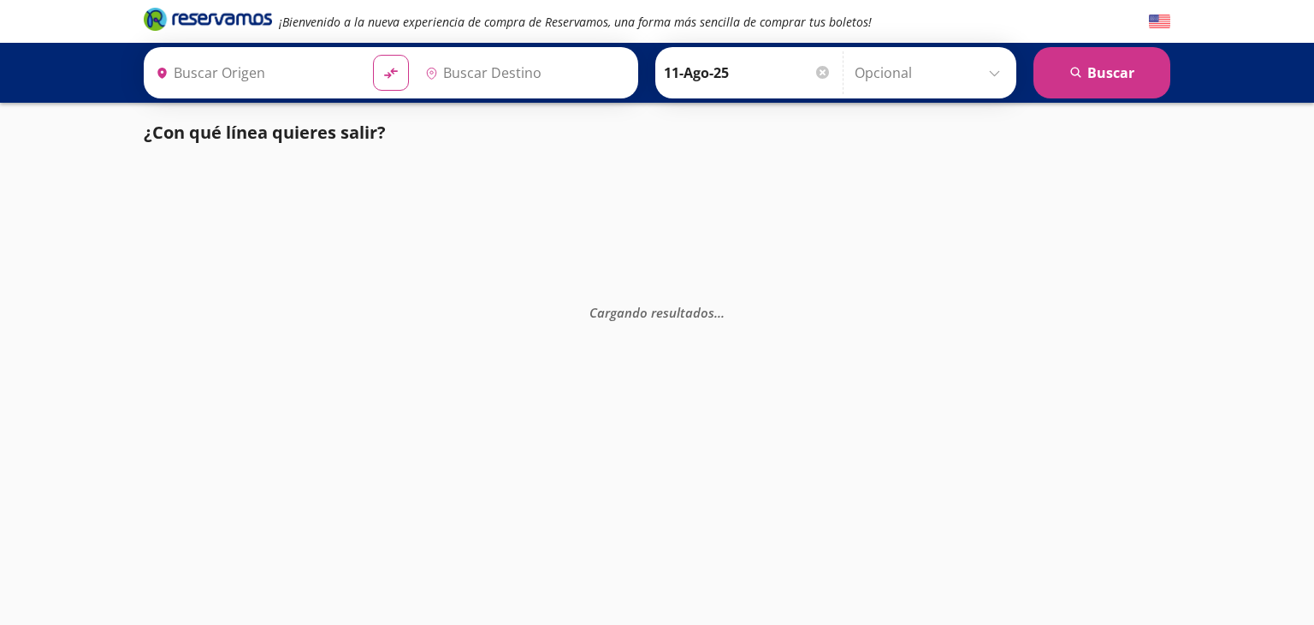
type input "Colima, Colima"
type input "Manzanillo, Colima"
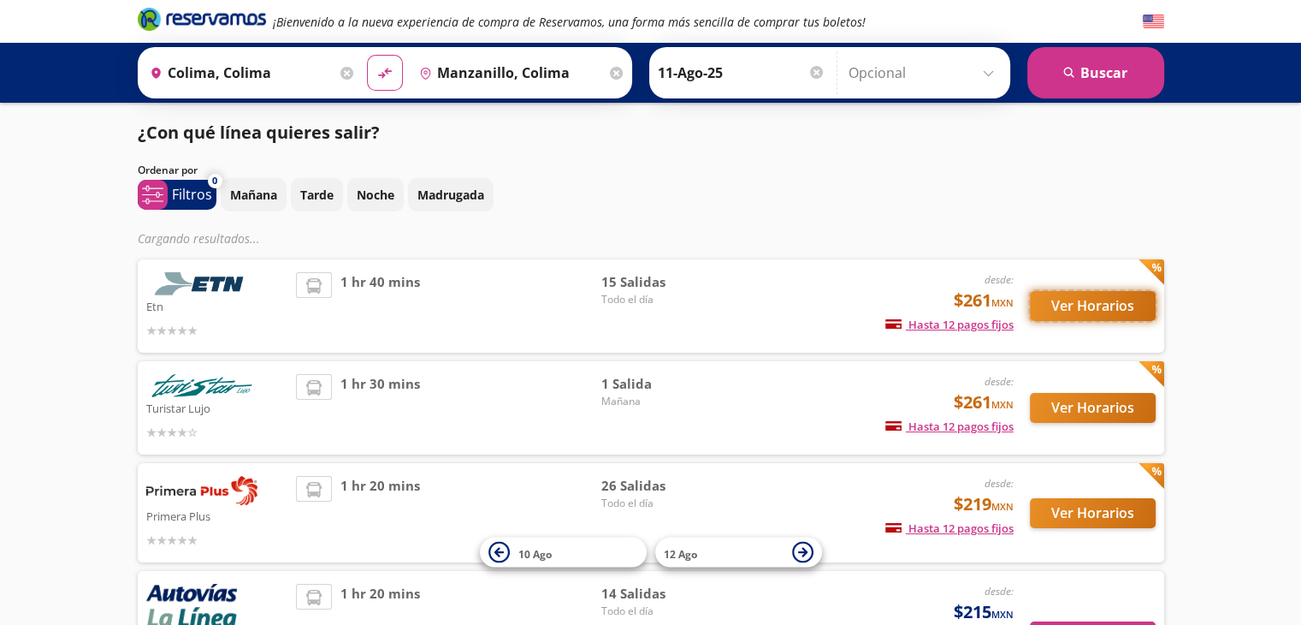
click at [1056, 305] on button "Ver Horarios" at bounding box center [1093, 306] width 126 height 30
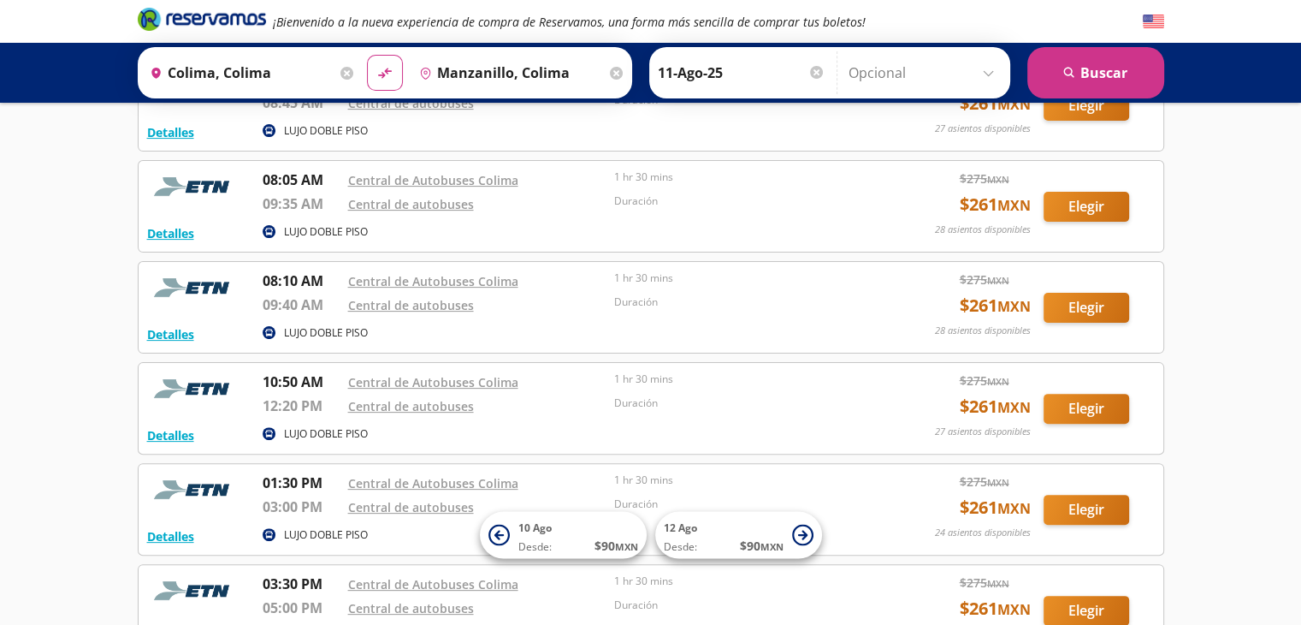
scroll to position [445, 0]
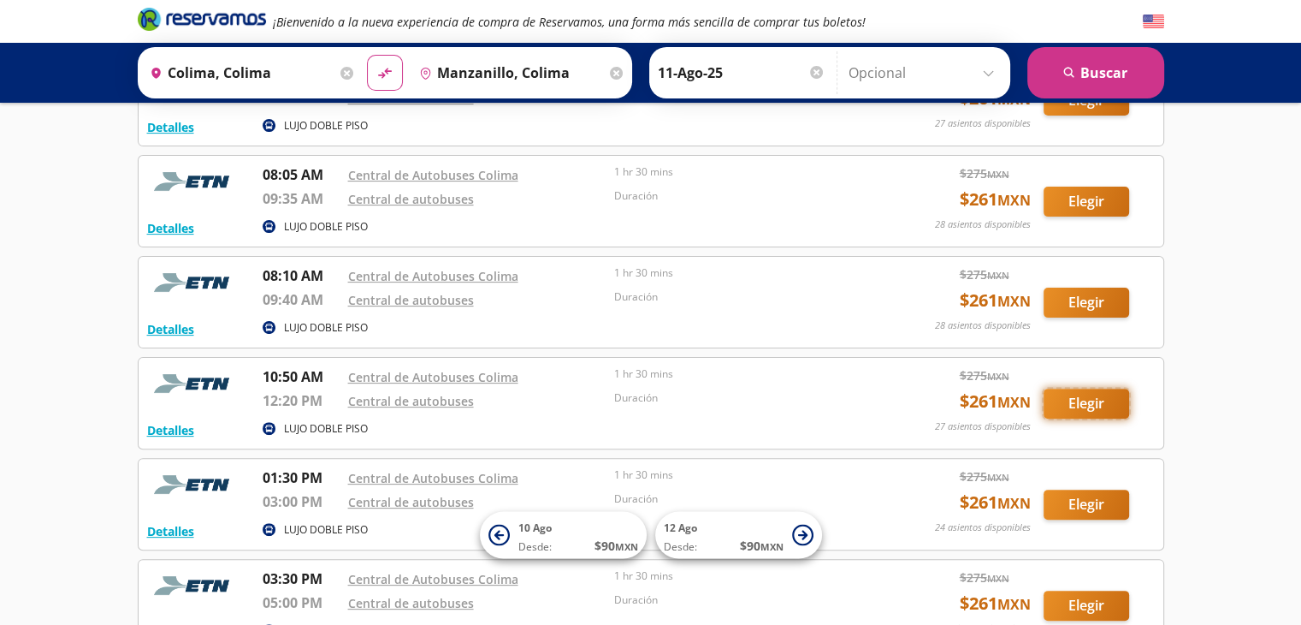
click at [1095, 404] on button "Elegir" at bounding box center [1087, 403] width 86 height 30
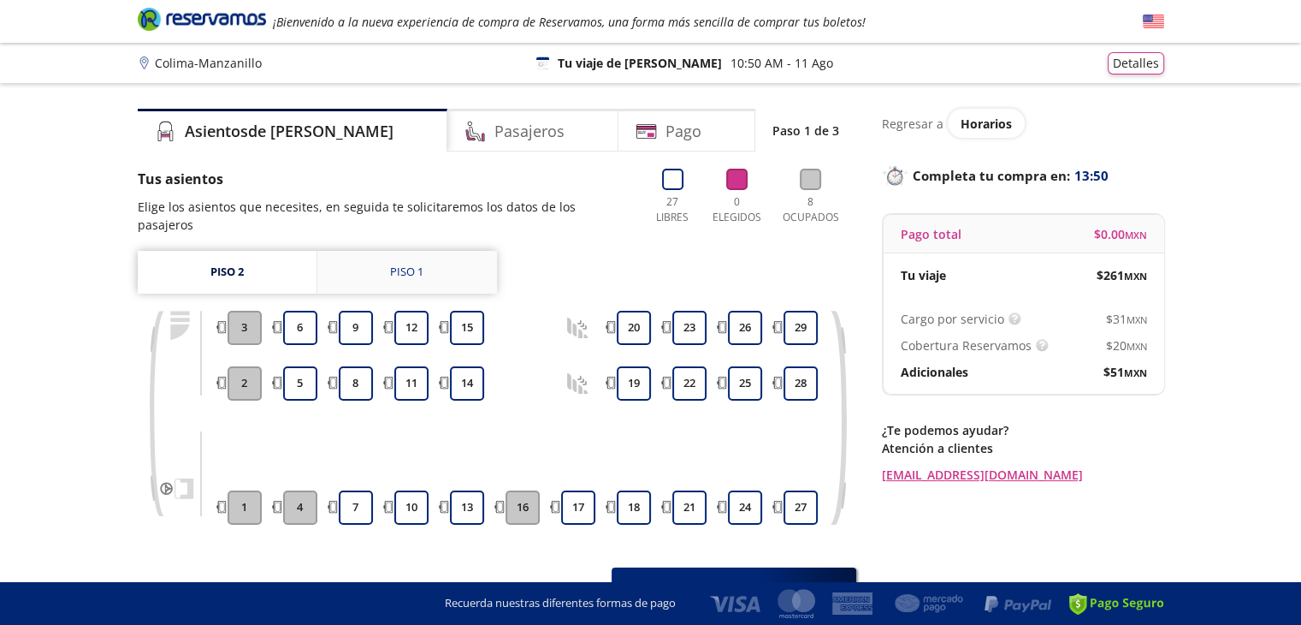
click at [411, 264] on div "Piso 1" at bounding box center [406, 272] width 33 height 17
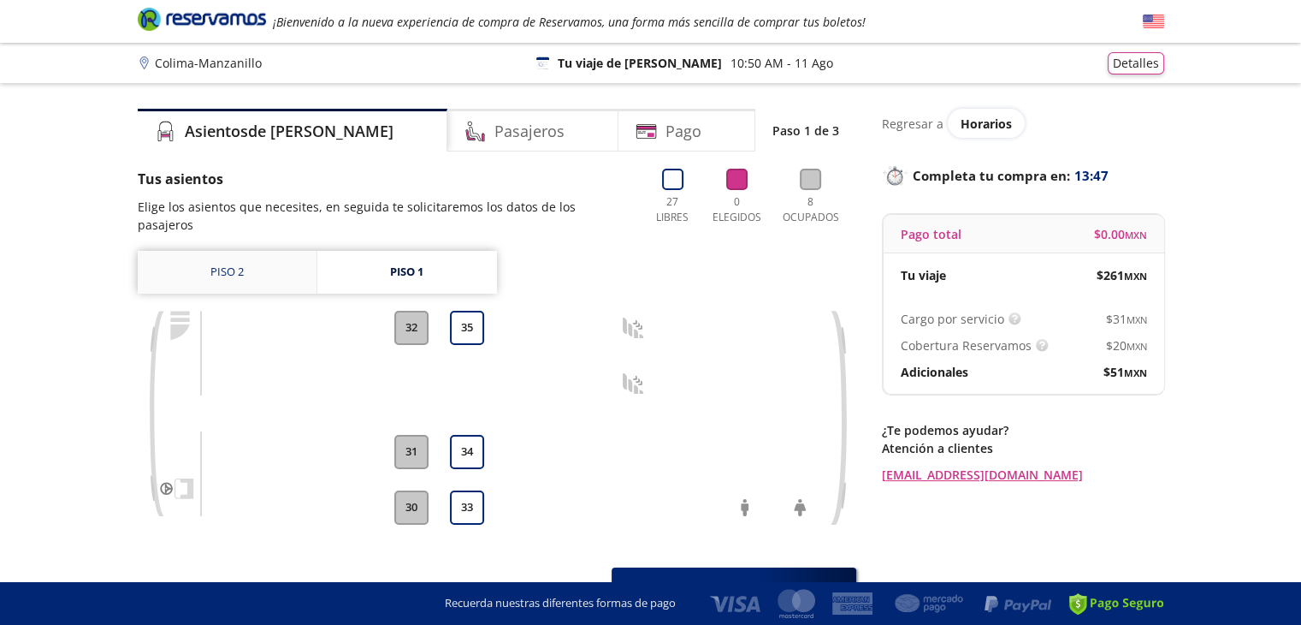
click at [250, 258] on link "Piso 2" at bounding box center [227, 272] width 179 height 43
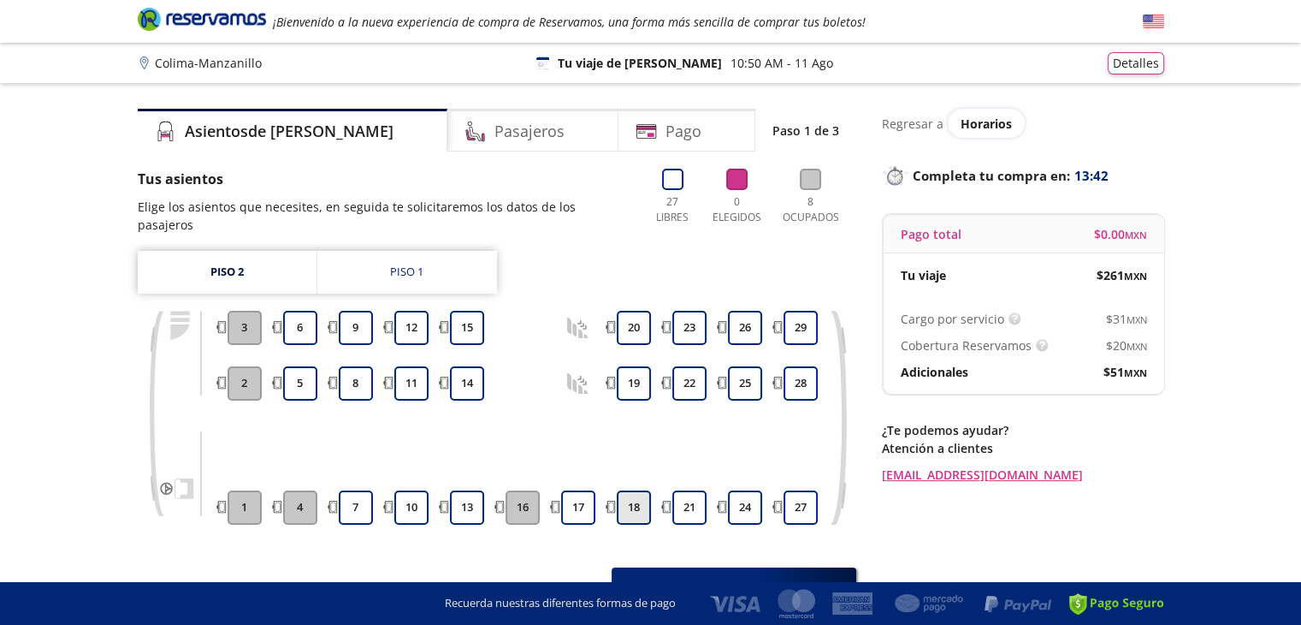
click at [628, 490] on button "18" at bounding box center [634, 507] width 34 height 34
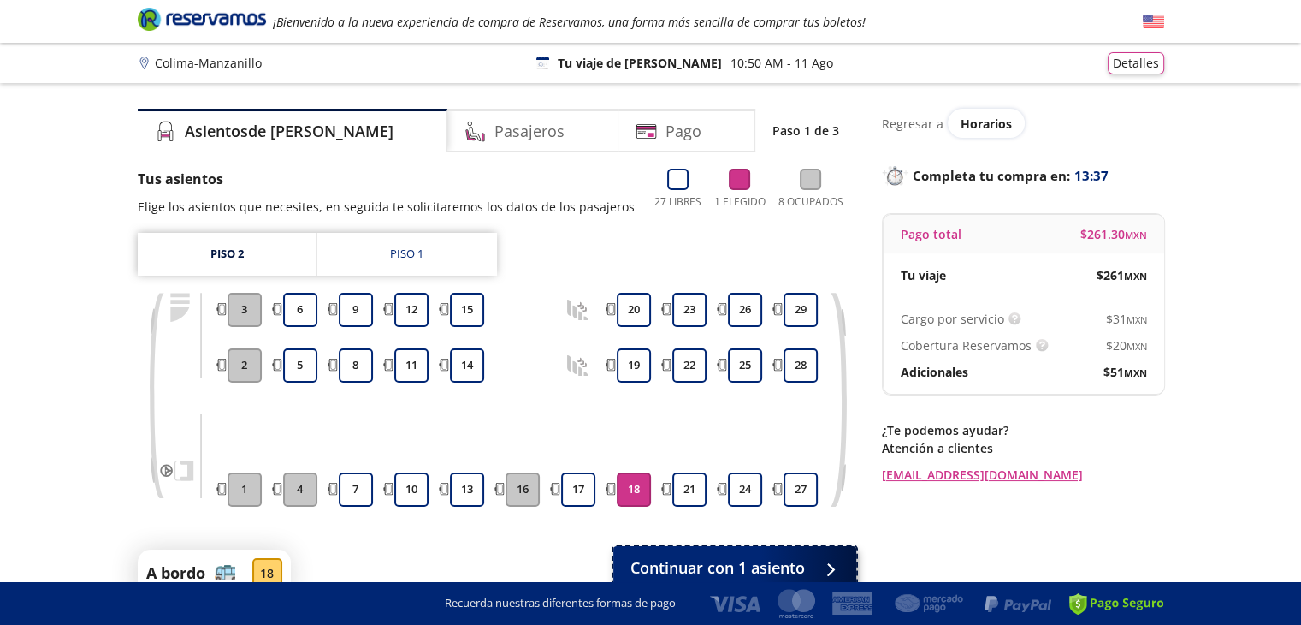
click at [774, 556] on span "Continuar con 1 asiento" at bounding box center [718, 567] width 175 height 23
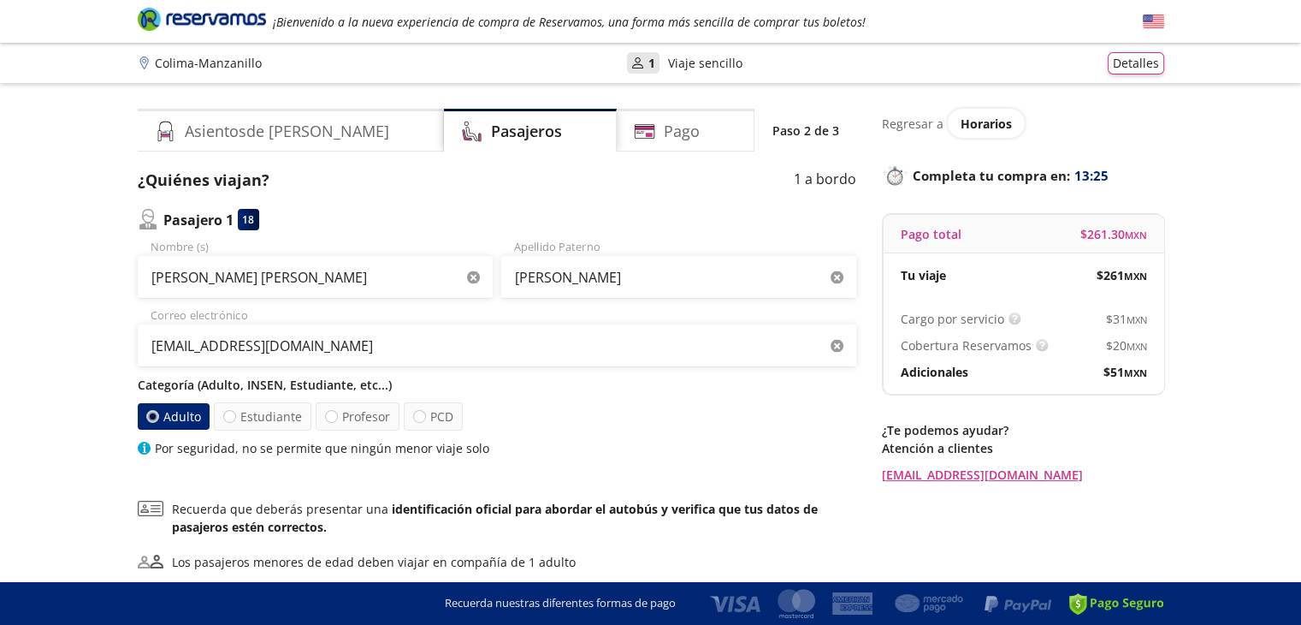
scroll to position [151, 0]
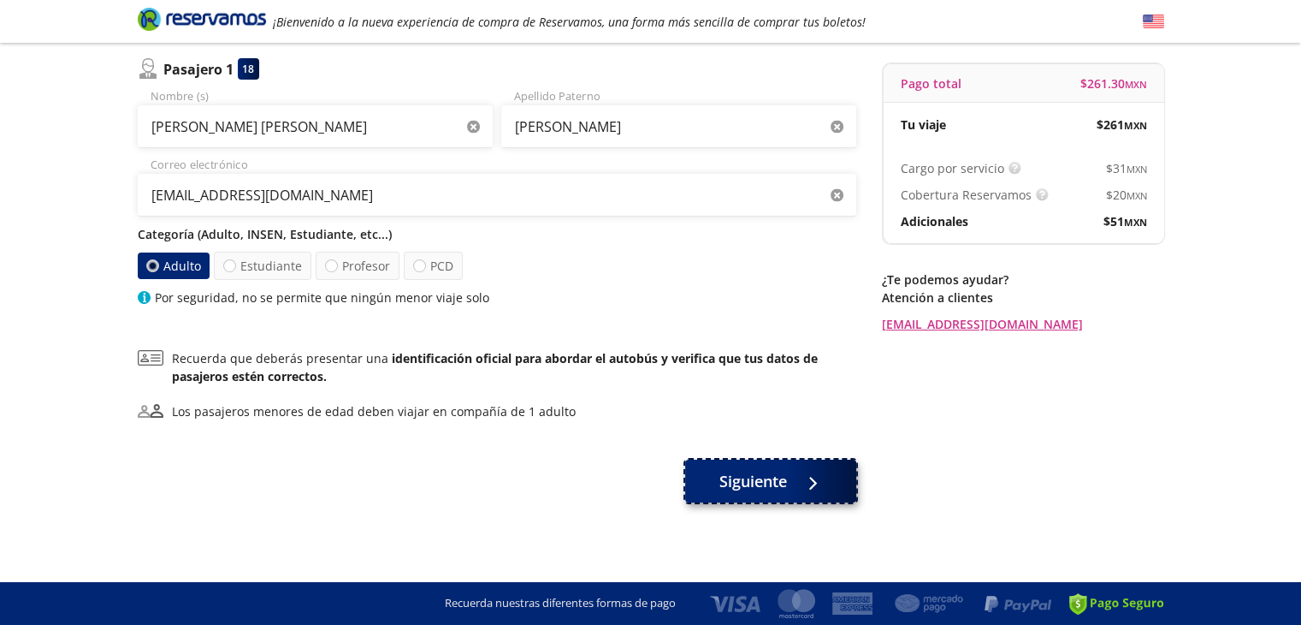
click at [781, 486] on span "Siguiente" at bounding box center [754, 481] width 68 height 23
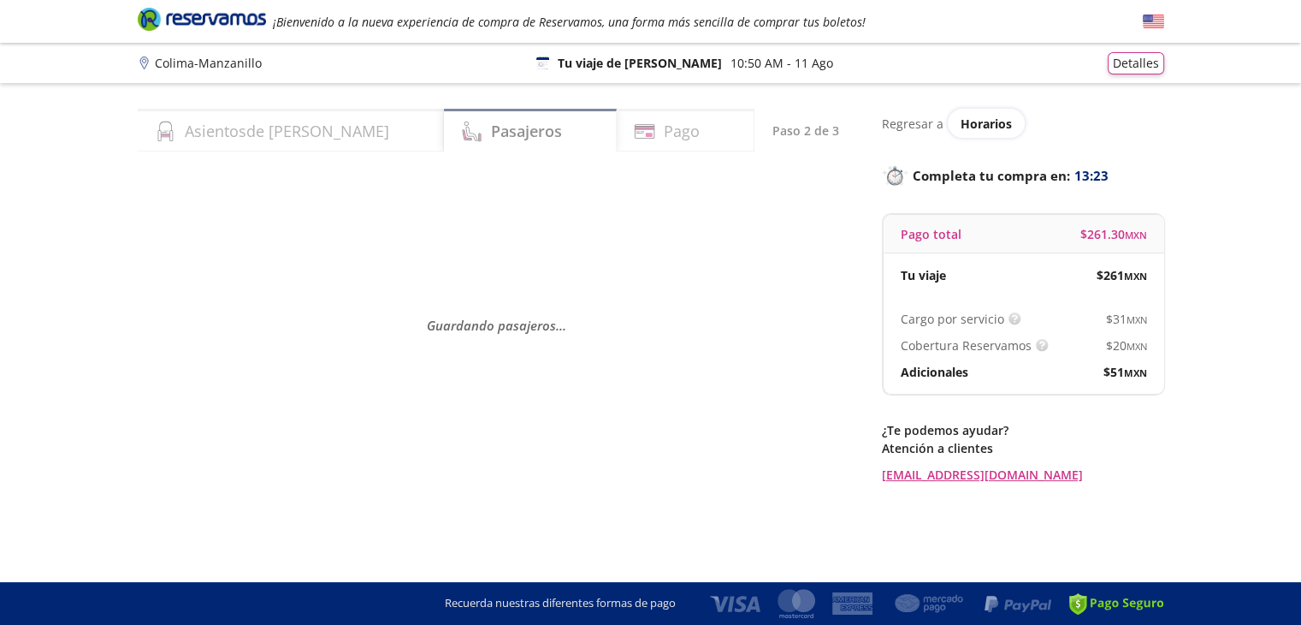
scroll to position [0, 0]
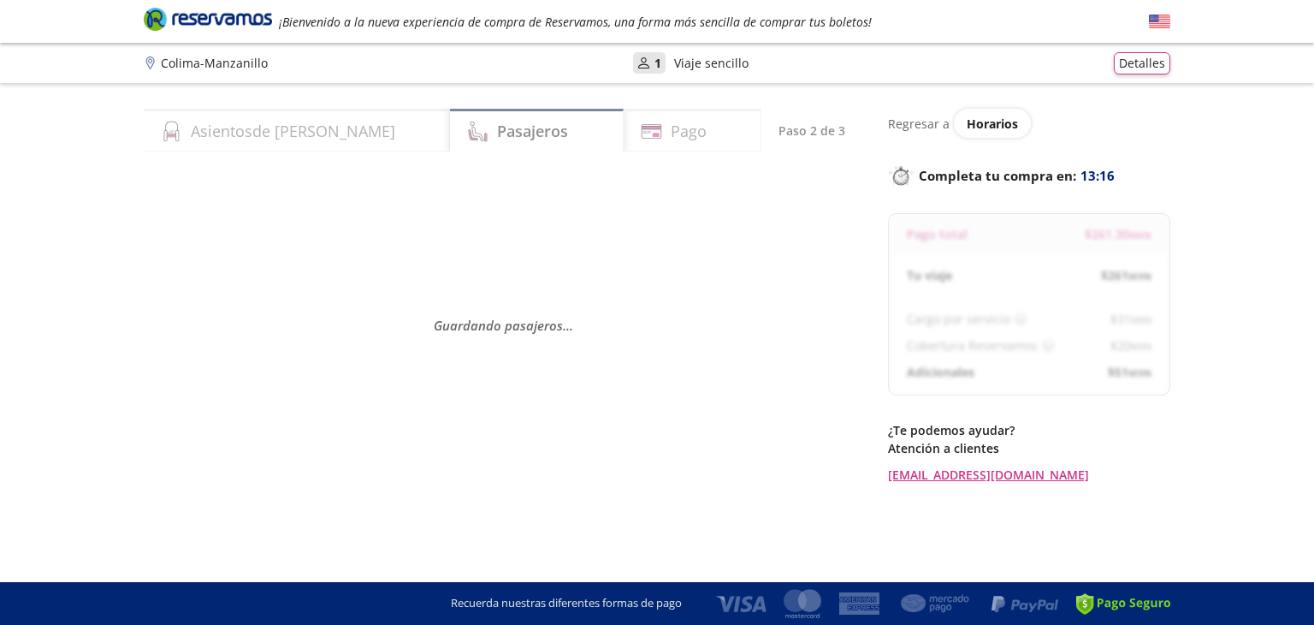
select select "MX"
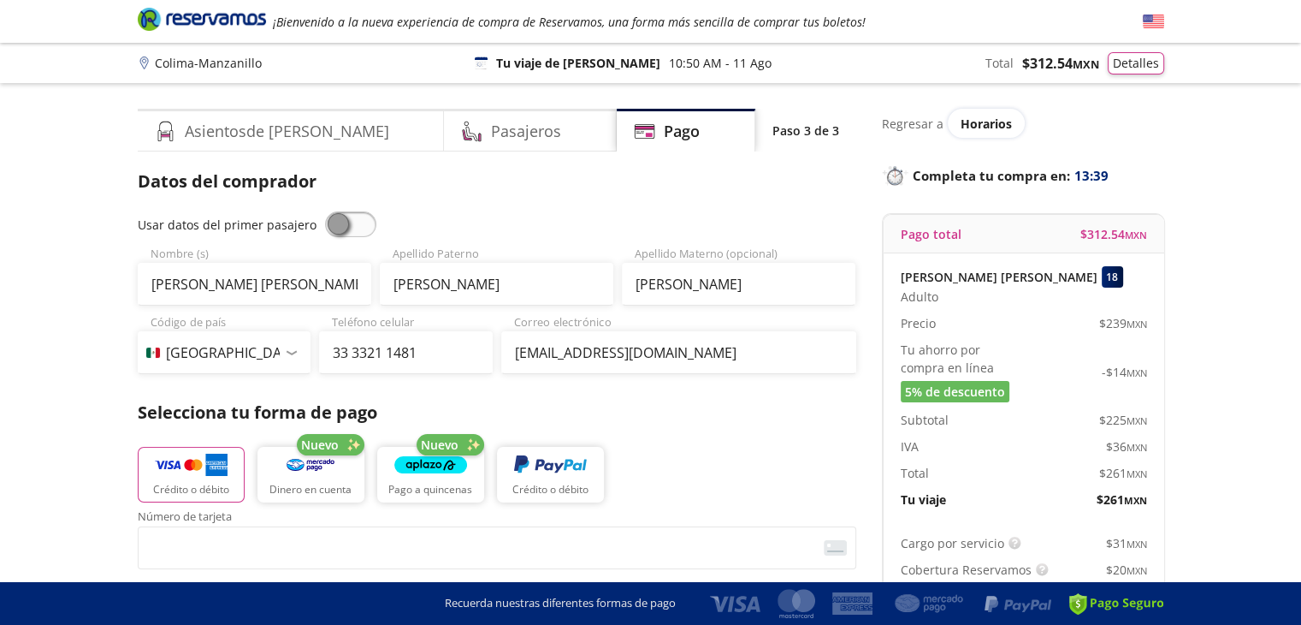
click at [910, 449] on p "IVA" at bounding box center [910, 446] width 18 height 18
click at [491, 135] on h4 "Pasajeros" at bounding box center [526, 131] width 70 height 23
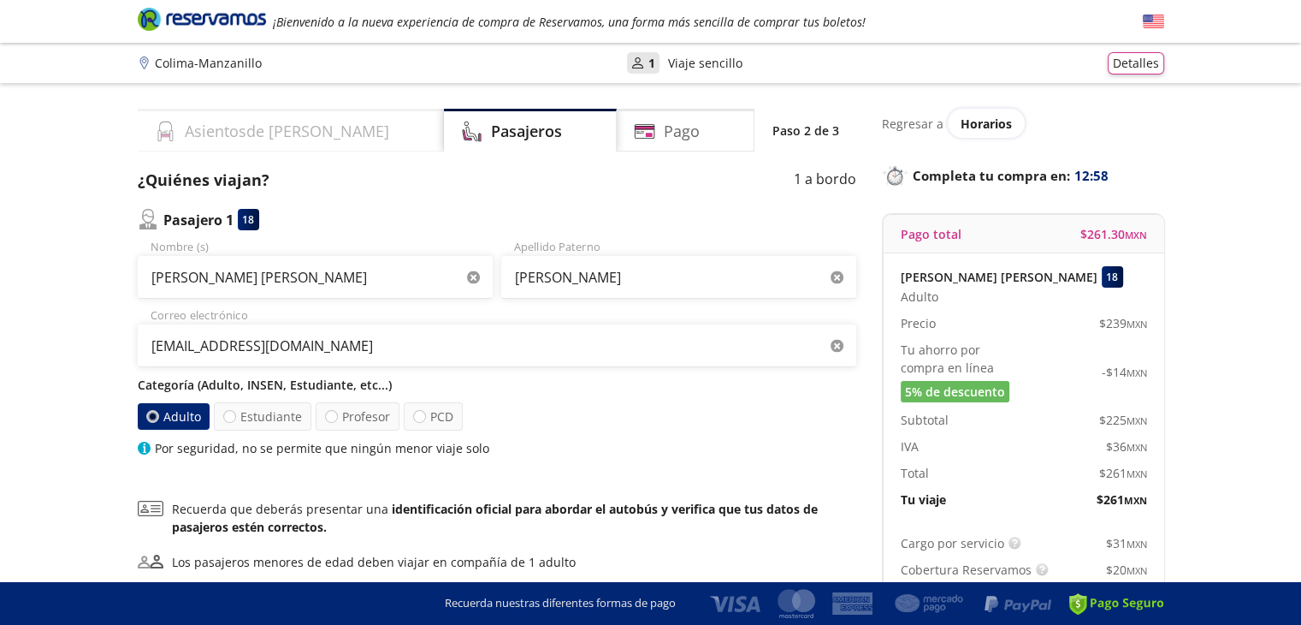
click at [201, 134] on h4 "Asientos de [PERSON_NAME]" at bounding box center [287, 131] width 204 height 23
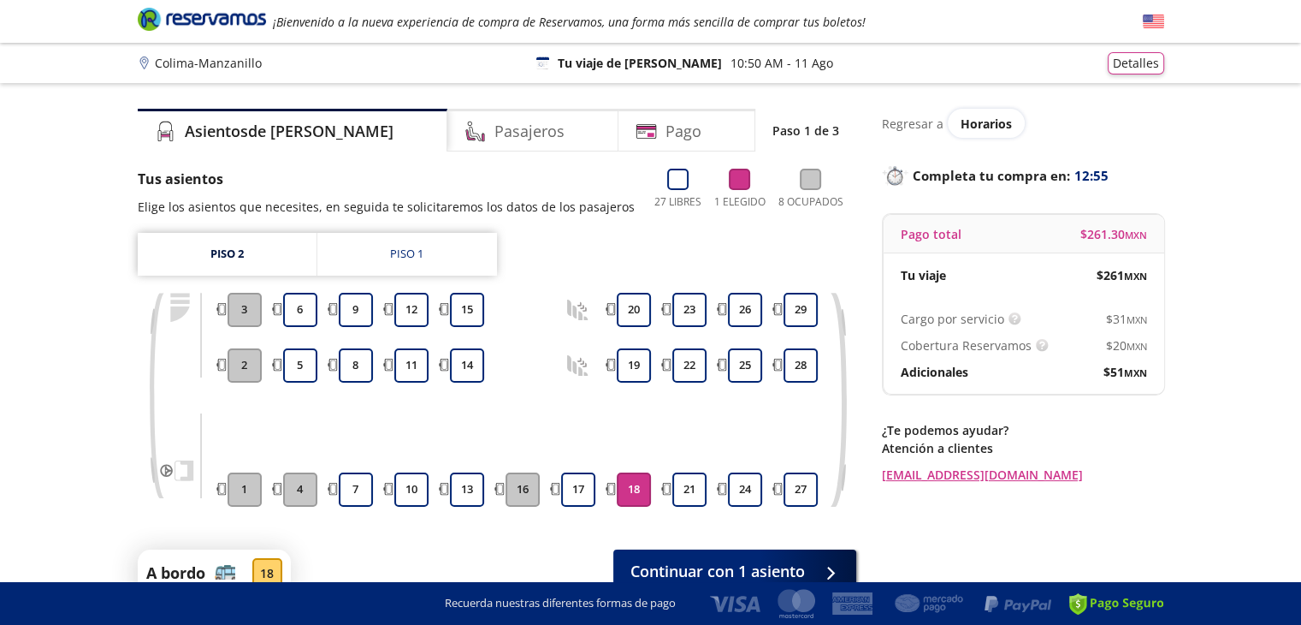
click at [636, 483] on button "18" at bounding box center [634, 489] width 34 height 34
